Goal: Information Seeking & Learning: Learn about a topic

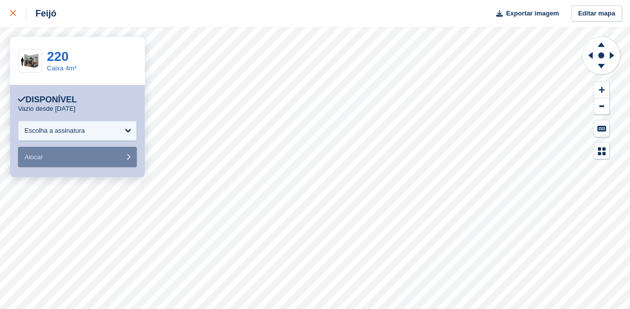
click at [13, 8] on div at bounding box center [18, 13] width 16 height 12
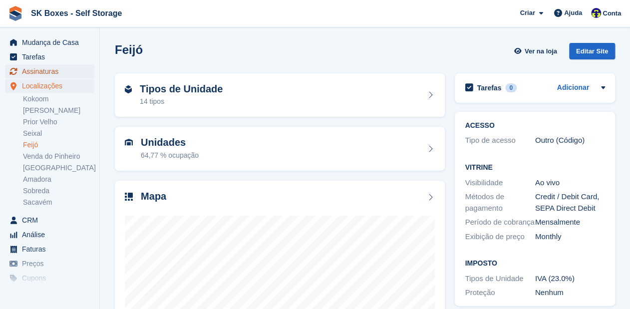
click at [36, 74] on span "Assinaturas" at bounding box center [52, 71] width 60 height 14
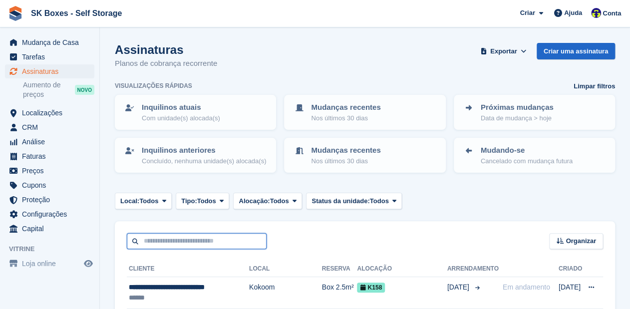
click at [172, 244] on input "text" at bounding box center [197, 241] width 140 height 16
paste input "**********"
type input "**********"
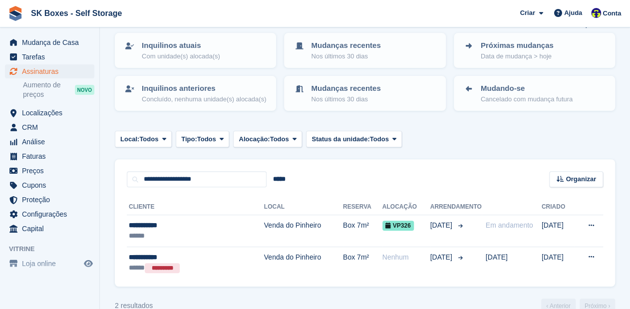
scroll to position [80, 0]
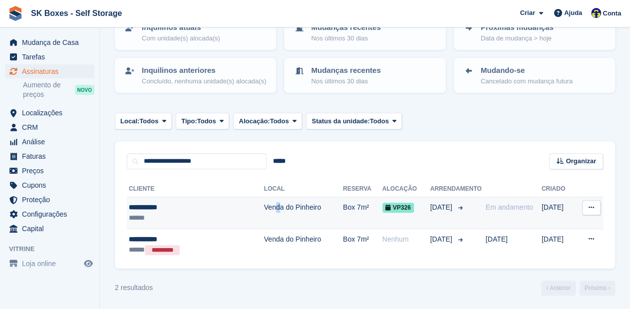
click at [264, 202] on td "Venda do Pinheiro" at bounding box center [303, 213] width 79 height 32
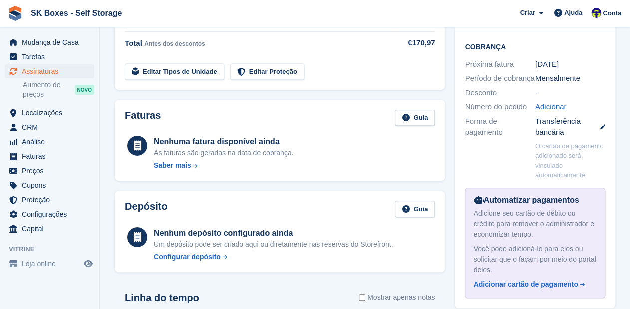
scroll to position [240, 0]
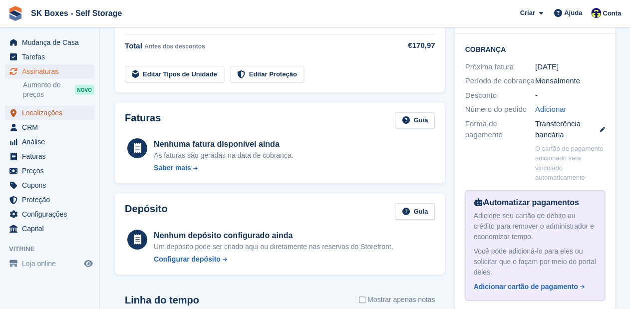
click at [26, 114] on span "Localizações" at bounding box center [52, 113] width 60 height 14
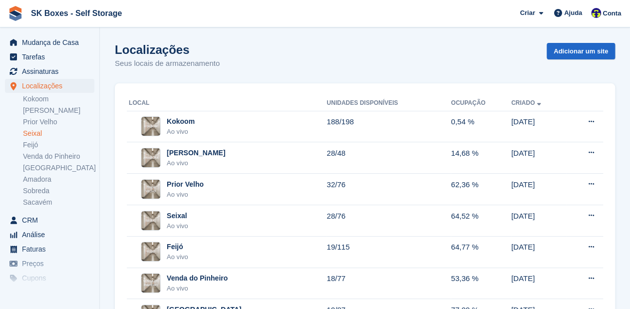
click at [40, 129] on link "Seixal" at bounding box center [58, 133] width 71 height 9
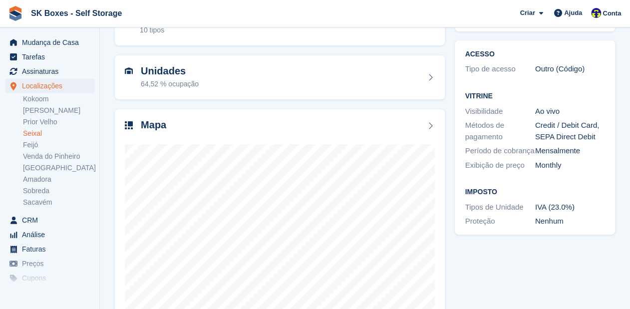
scroll to position [80, 0]
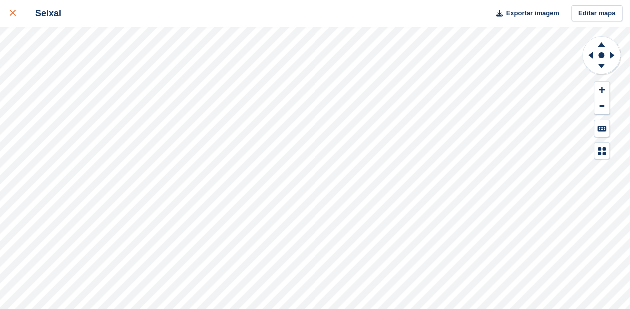
click at [9, 10] on link at bounding box center [13, 13] width 26 height 27
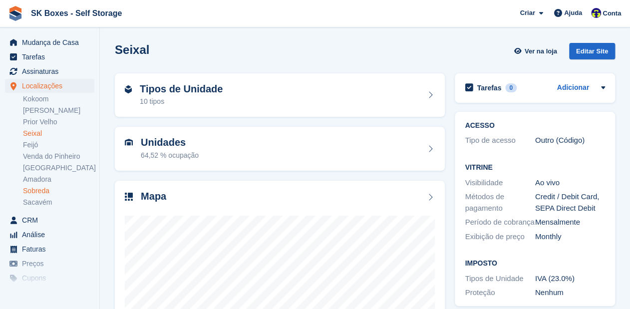
click at [42, 193] on link "Sobreda" at bounding box center [58, 190] width 71 height 9
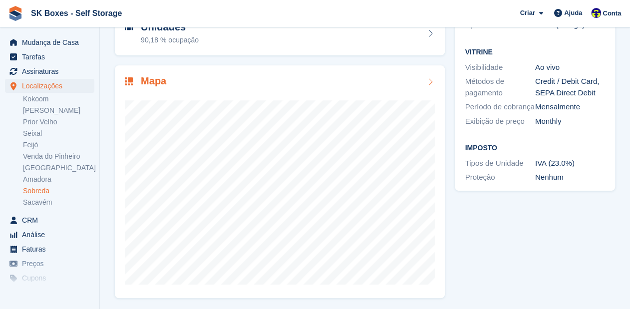
scroll to position [116, 0]
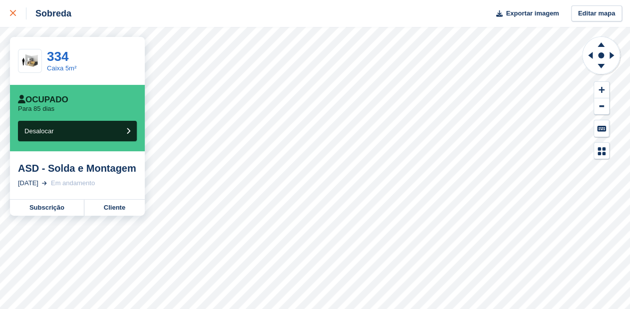
click at [10, 14] on icon at bounding box center [13, 13] width 6 height 6
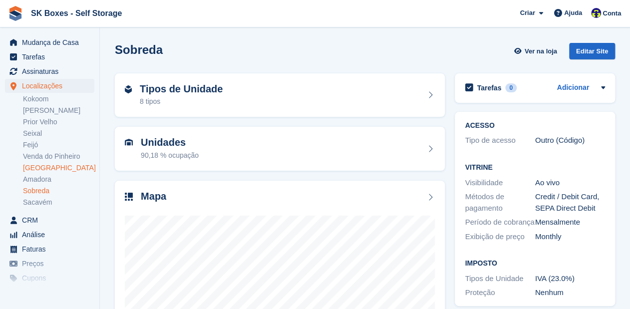
click at [38, 167] on link "[GEOGRAPHIC_DATA]" at bounding box center [58, 167] width 71 height 9
click at [38, 167] on link "Setúbal" at bounding box center [58, 167] width 71 height 9
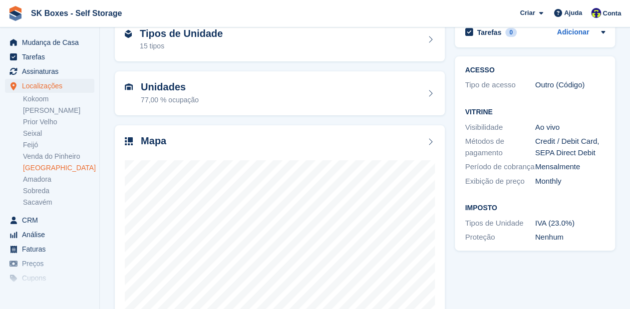
scroll to position [80, 0]
